Goal: Task Accomplishment & Management: Manage account settings

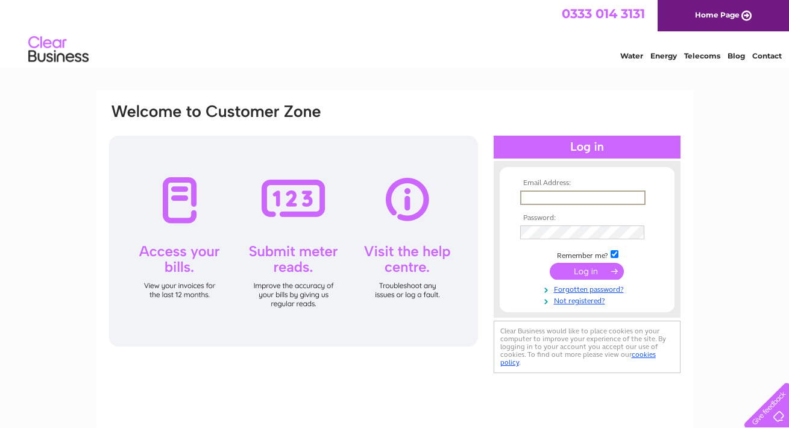
type input "admin@keithgolfclub.co.uk"
click at [587, 270] on input "submit" at bounding box center [587, 271] width 74 height 17
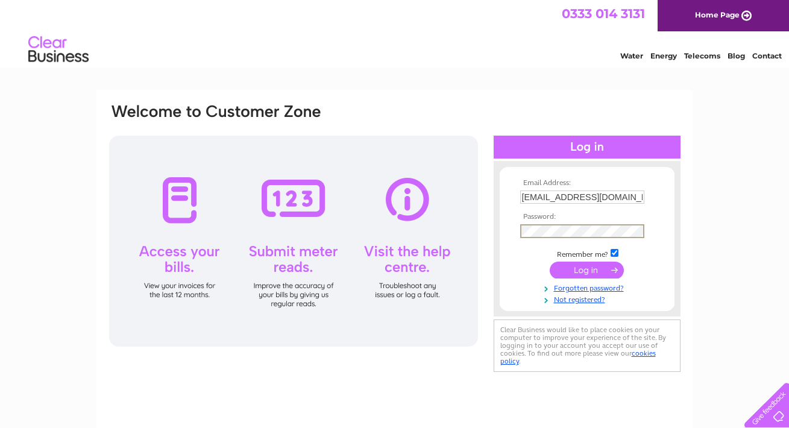
click at [602, 271] on input "submit" at bounding box center [587, 270] width 74 height 17
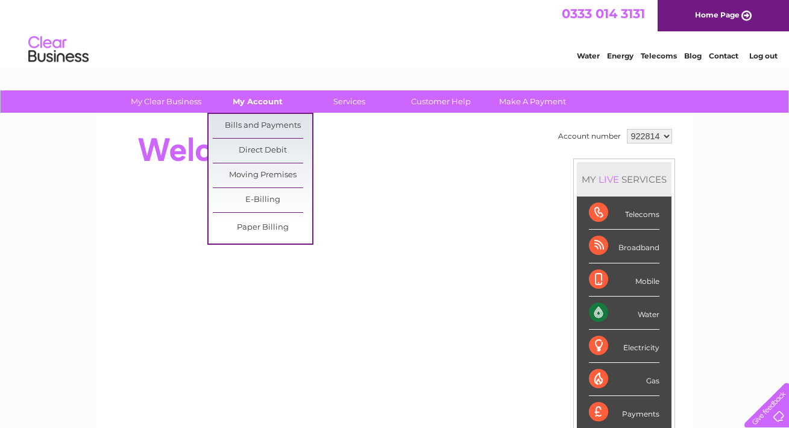
click at [262, 107] on link "My Account" at bounding box center [257, 101] width 99 height 22
click at [260, 127] on link "Bills and Payments" at bounding box center [262, 126] width 99 height 24
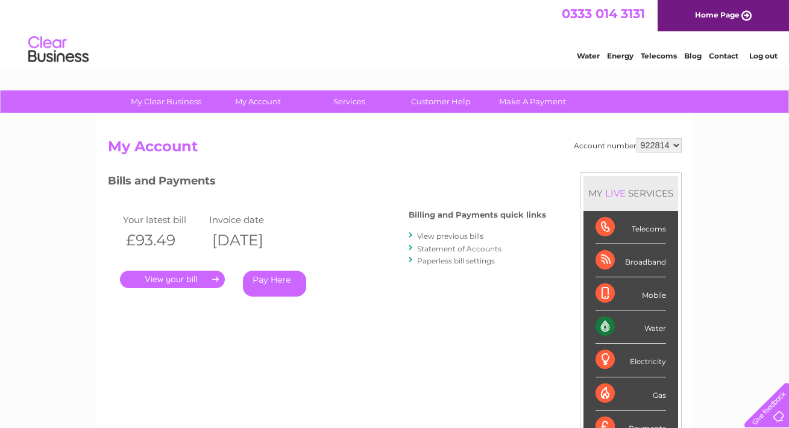
click at [179, 273] on link "." at bounding box center [172, 279] width 105 height 17
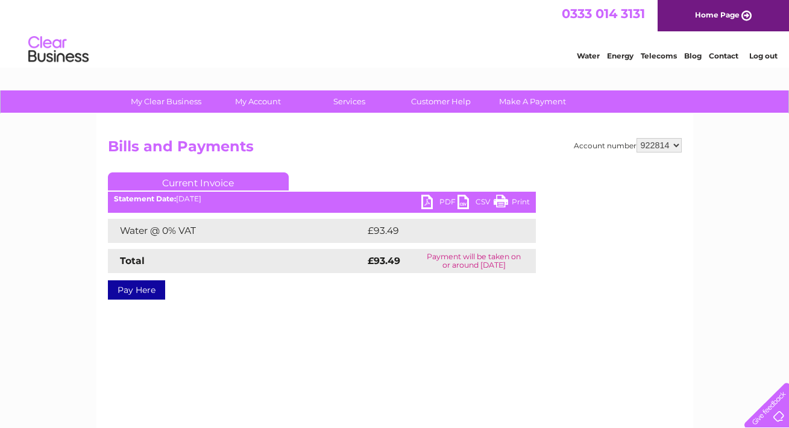
click at [433, 198] on link "PDF" at bounding box center [439, 203] width 36 height 17
